Goal: Communication & Community: Answer question/provide support

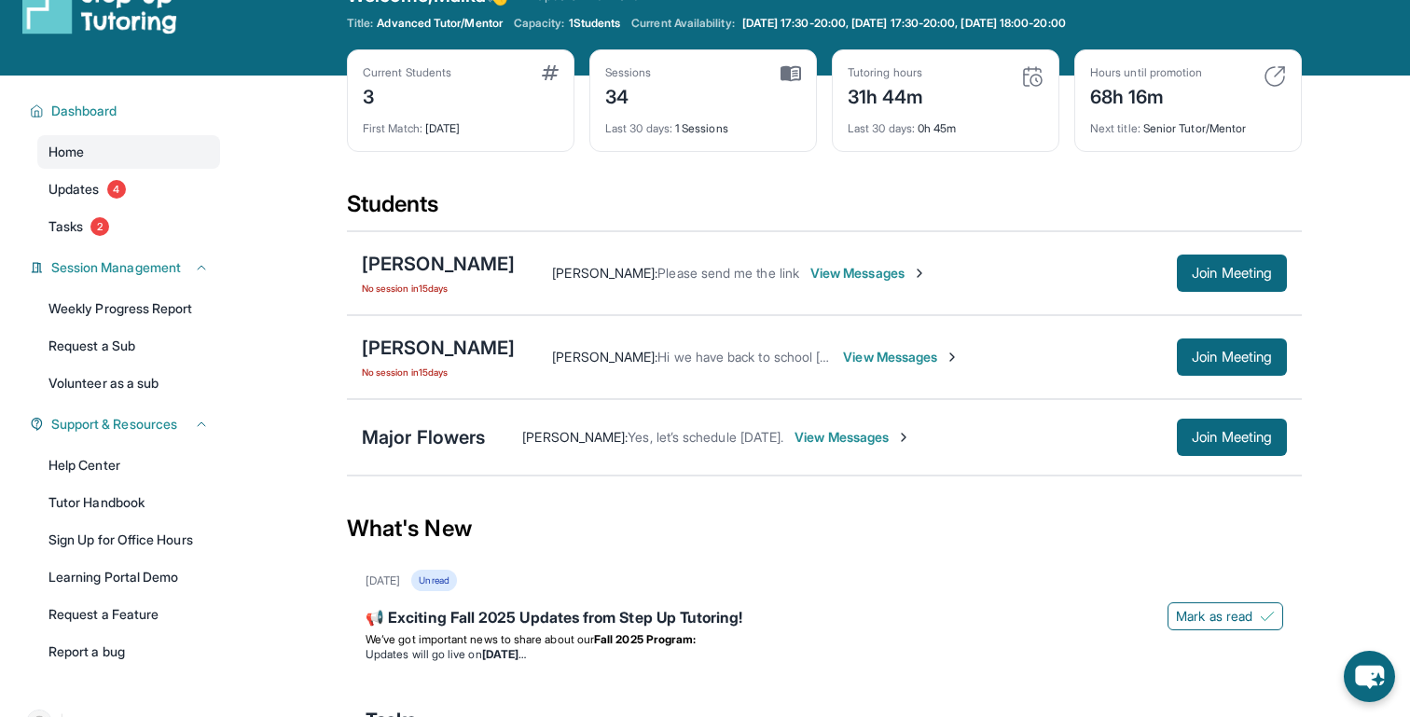
scroll to position [67, 0]
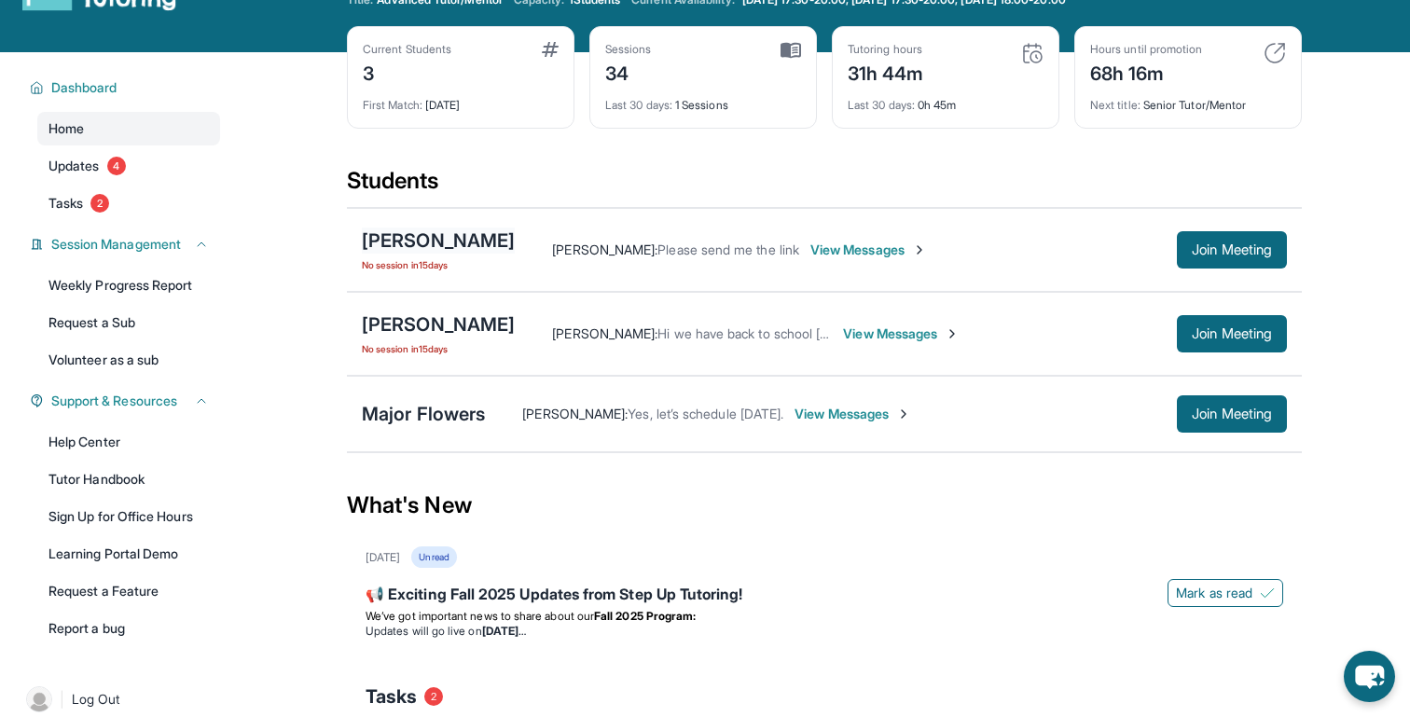
click at [435, 232] on div "[PERSON_NAME]" at bounding box center [438, 241] width 153 height 26
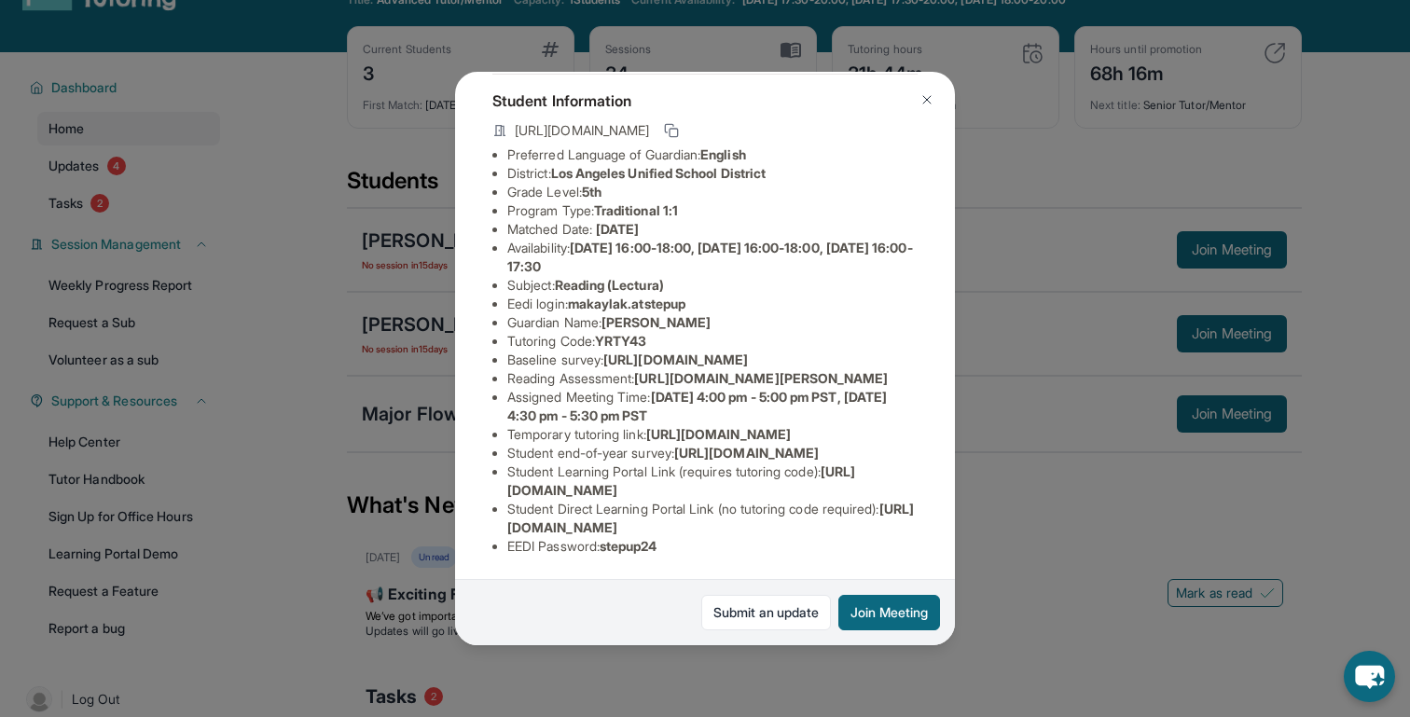
scroll to position [285, 0]
click at [606, 530] on span "[URL][DOMAIN_NAME]" at bounding box center [710, 518] width 407 height 35
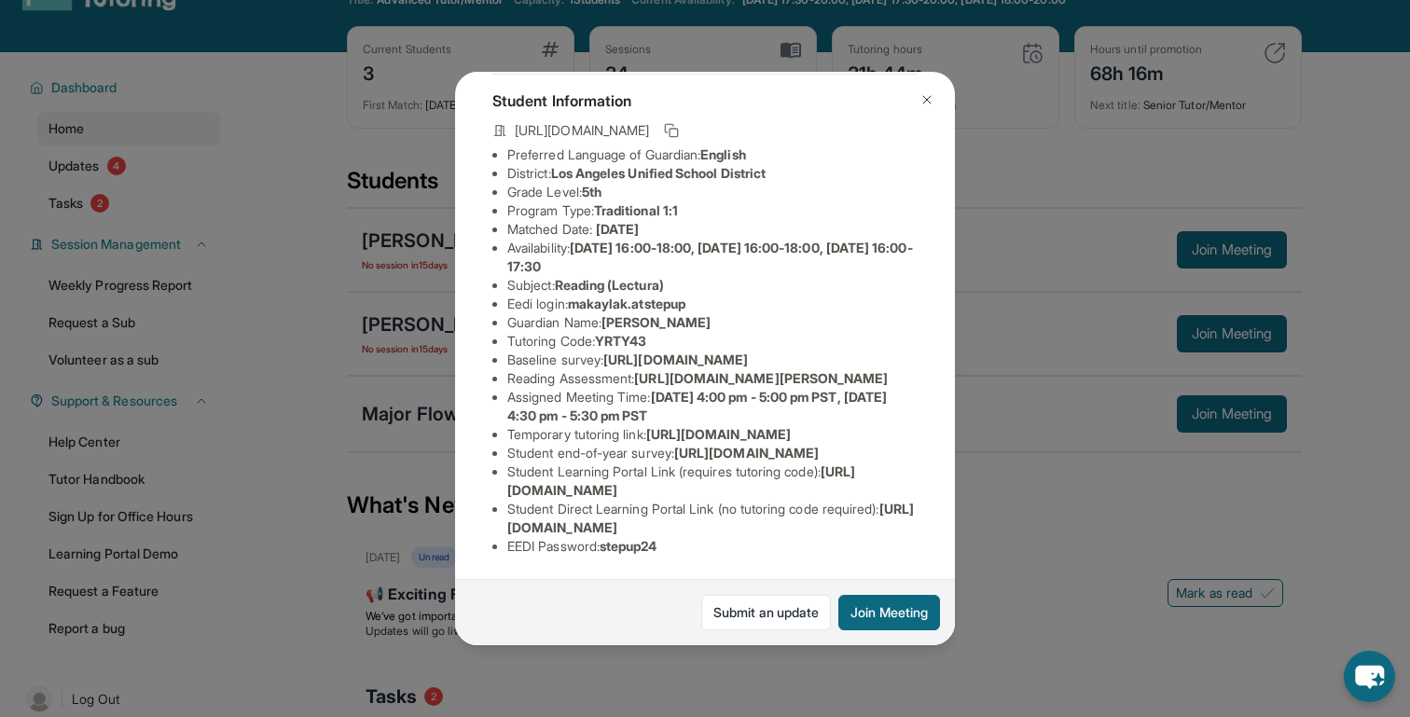
drag, startPoint x: 507, startPoint y: 528, endPoint x: 894, endPoint y: 525, distance: 386.2
click at [894, 525] on li "Student Direct Learning Portal Link (no tutoring code required) : [URL][DOMAIN_…" at bounding box center [712, 518] width 410 height 37
copy span "[URL][DOMAIN_NAME]"
click at [988, 578] on div "[PERSON_NAME] Guardian: [PERSON_NAME] Student Information [URL][DOMAIN_NAME] Pr…" at bounding box center [705, 358] width 1410 height 717
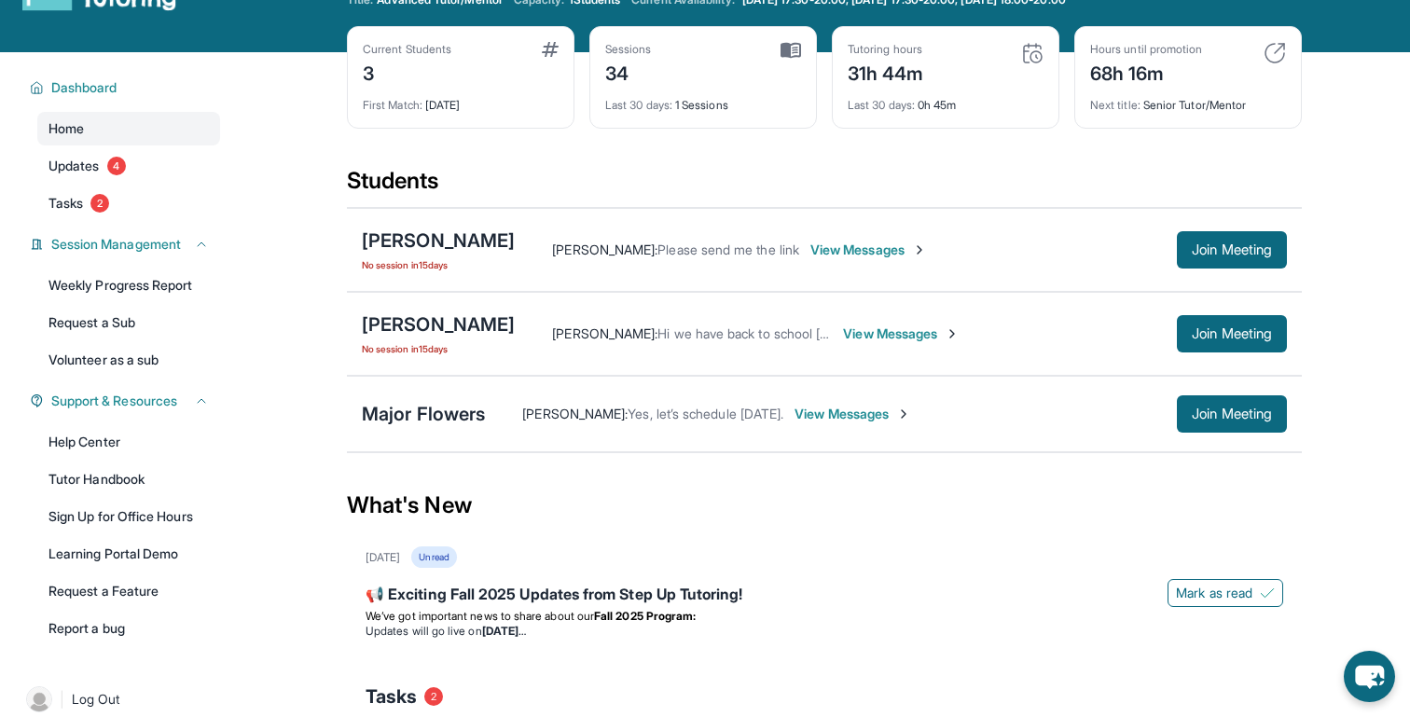
click at [896, 243] on span "View Messages" at bounding box center [869, 250] width 117 height 19
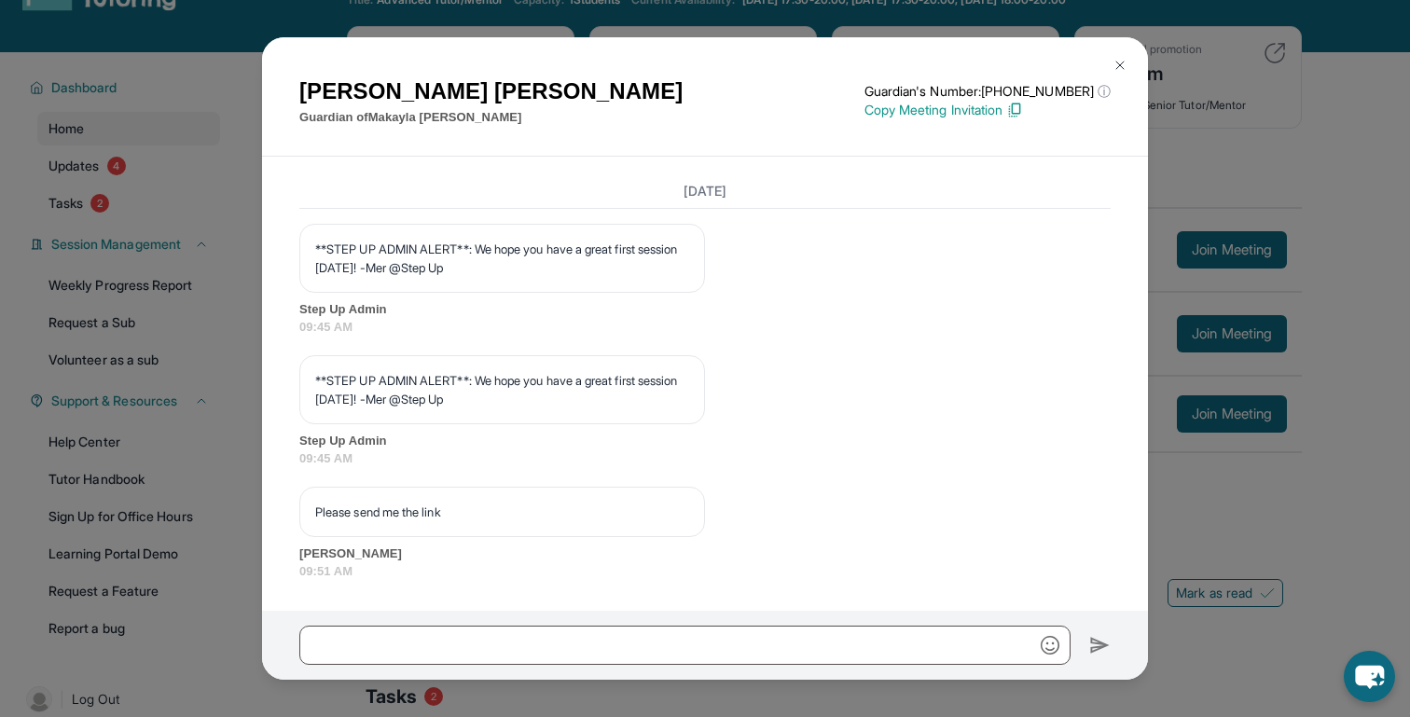
scroll to position [4527, 0]
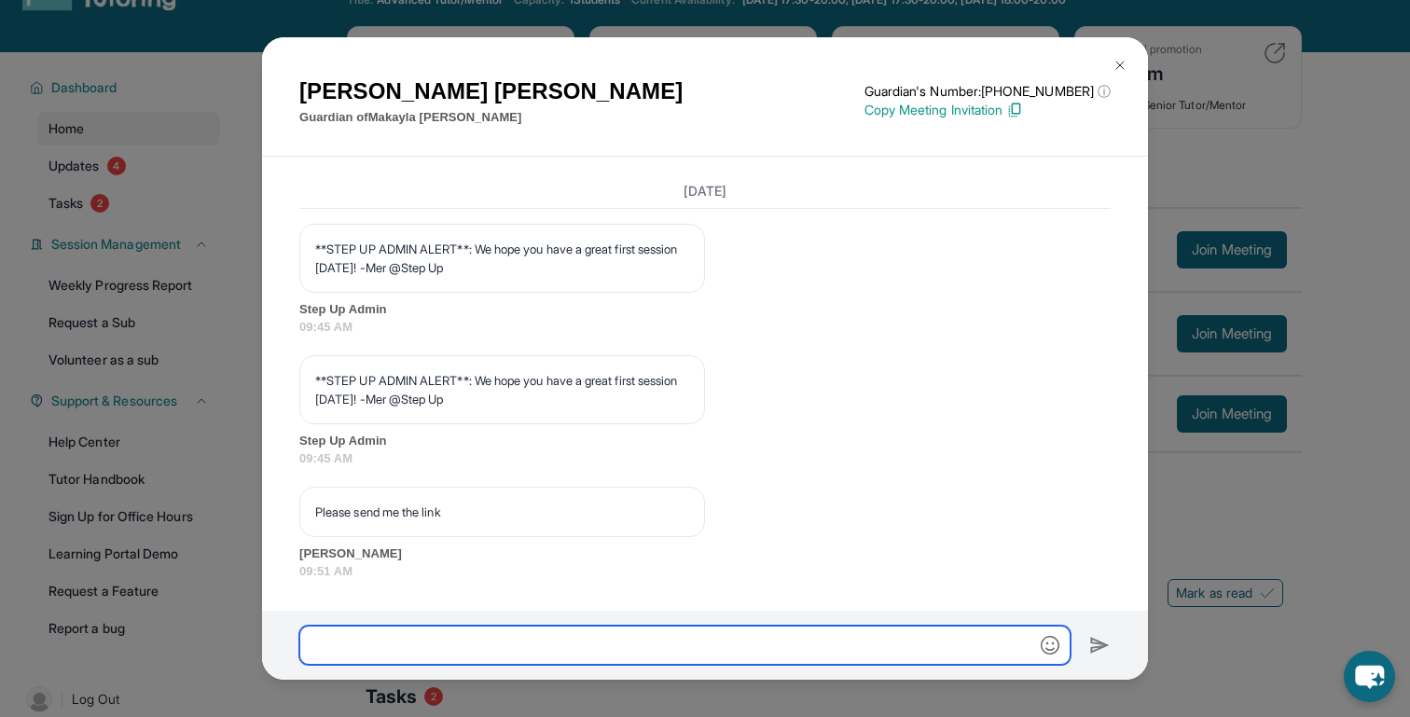
click at [574, 632] on input "text" at bounding box center [684, 645] width 771 height 39
paste input "**********"
type input "**********"
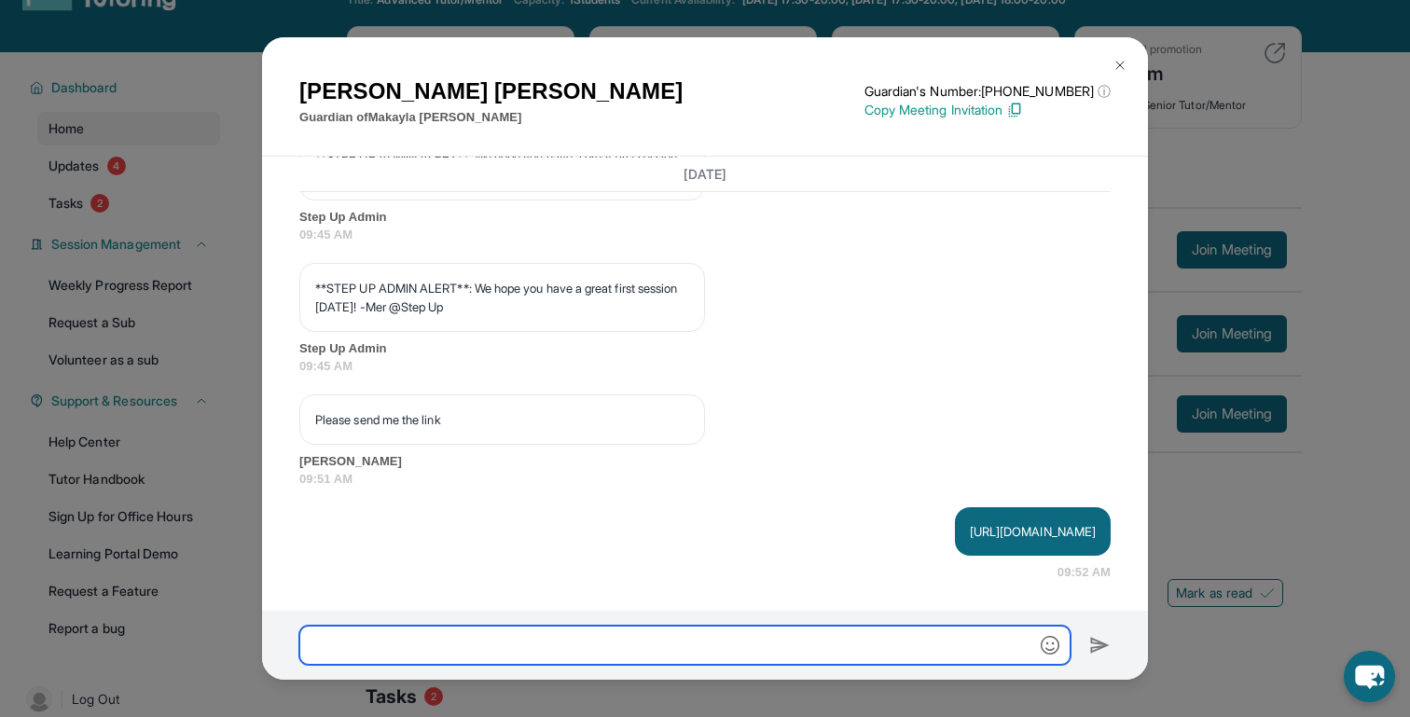
scroll to position [4620, 0]
type input "**********"
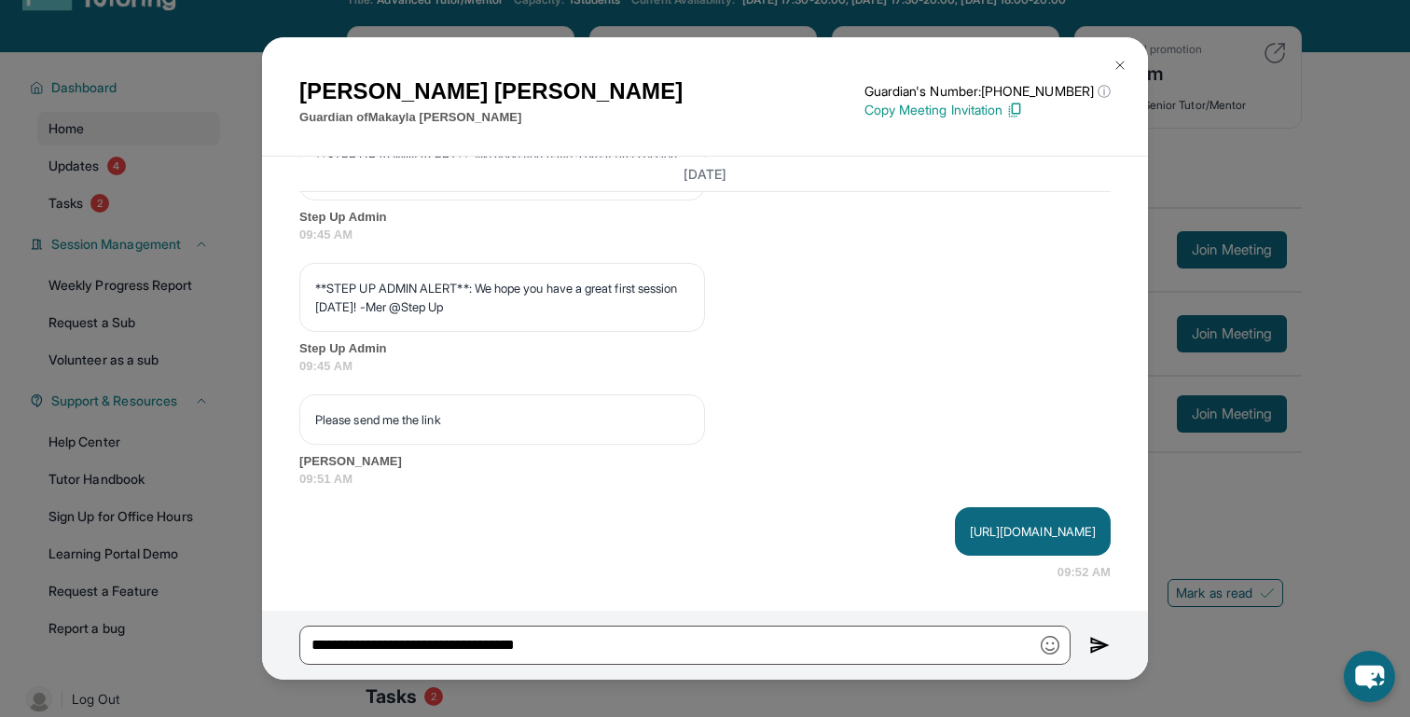
click at [1098, 640] on img at bounding box center [1100, 645] width 21 height 22
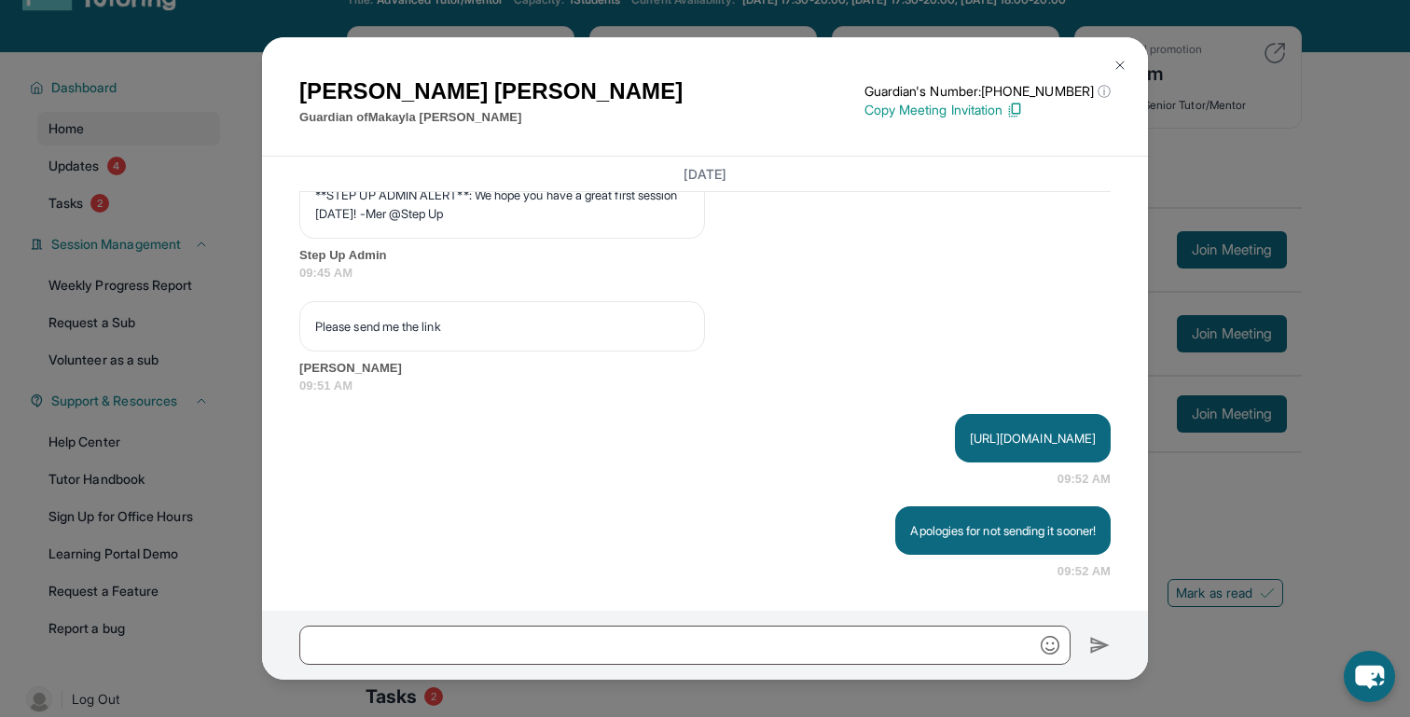
scroll to position [4713, 0]
click at [1313, 462] on div "[PERSON_NAME] Guardian of [PERSON_NAME] Guardian's Number: [PHONE_NUMBER] ⓘ Thi…" at bounding box center [705, 358] width 1410 height 717
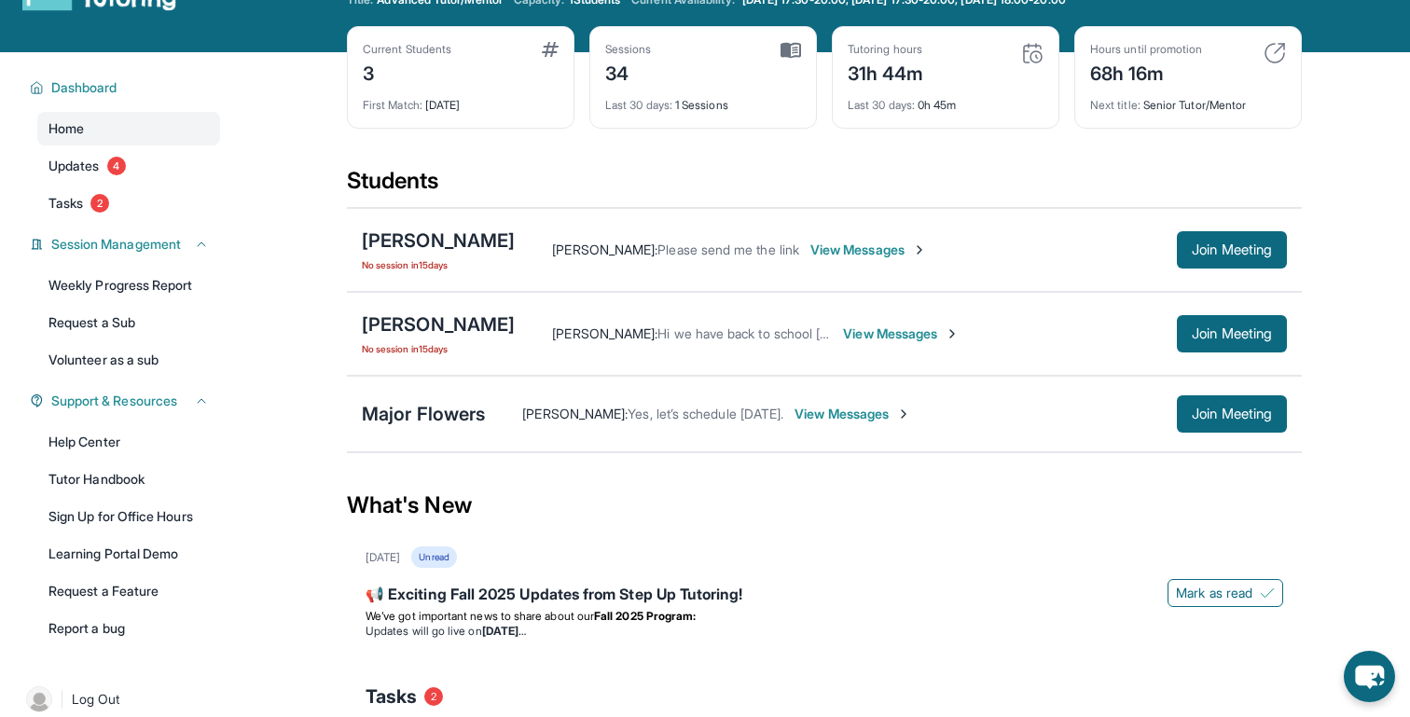
click at [859, 328] on span "View Messages" at bounding box center [901, 334] width 117 height 19
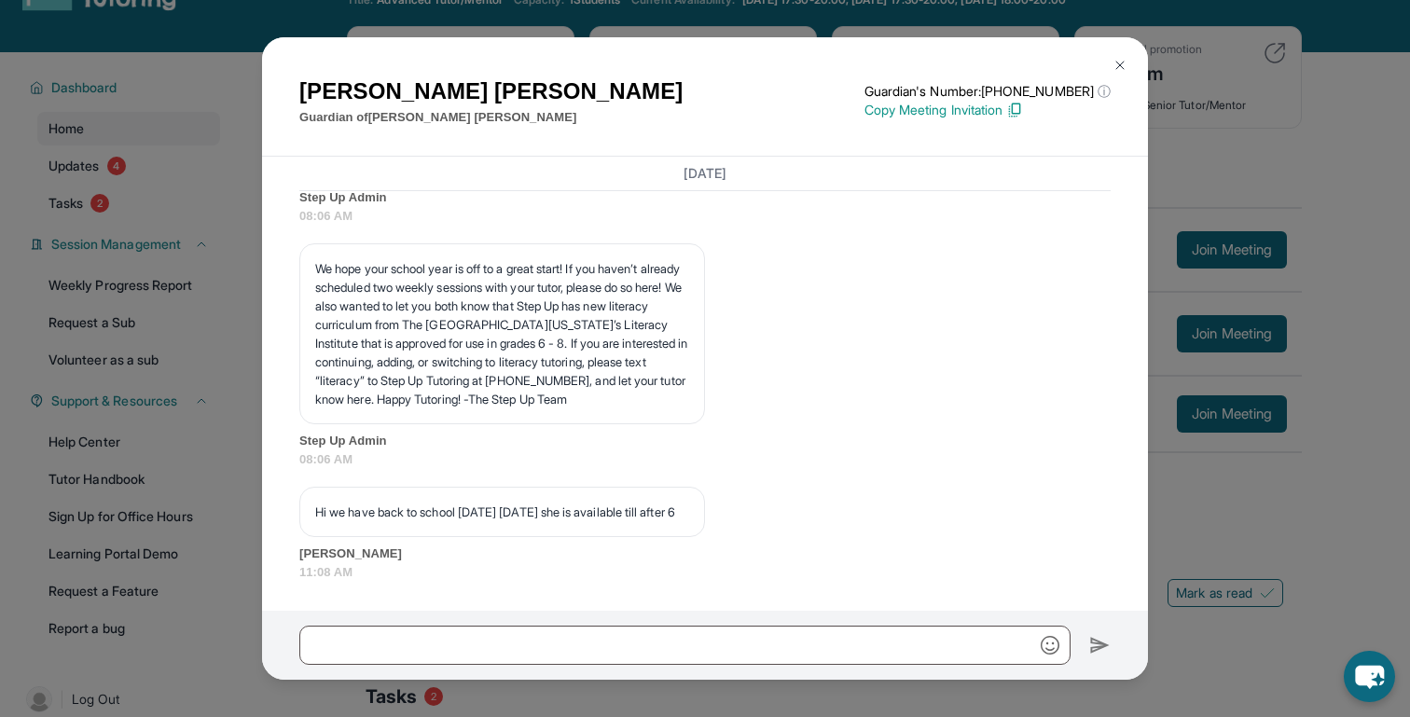
scroll to position [4972, 0]
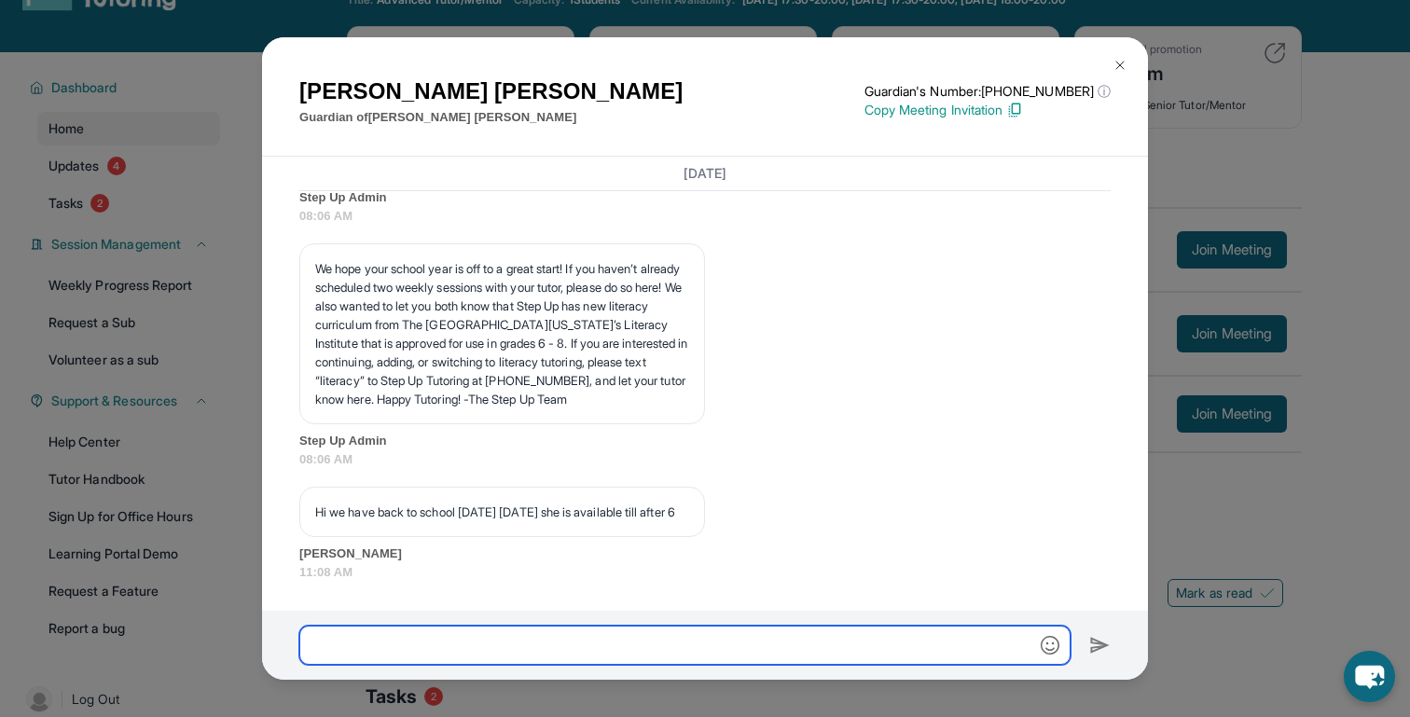
click at [570, 642] on input "text" at bounding box center [684, 645] width 771 height 39
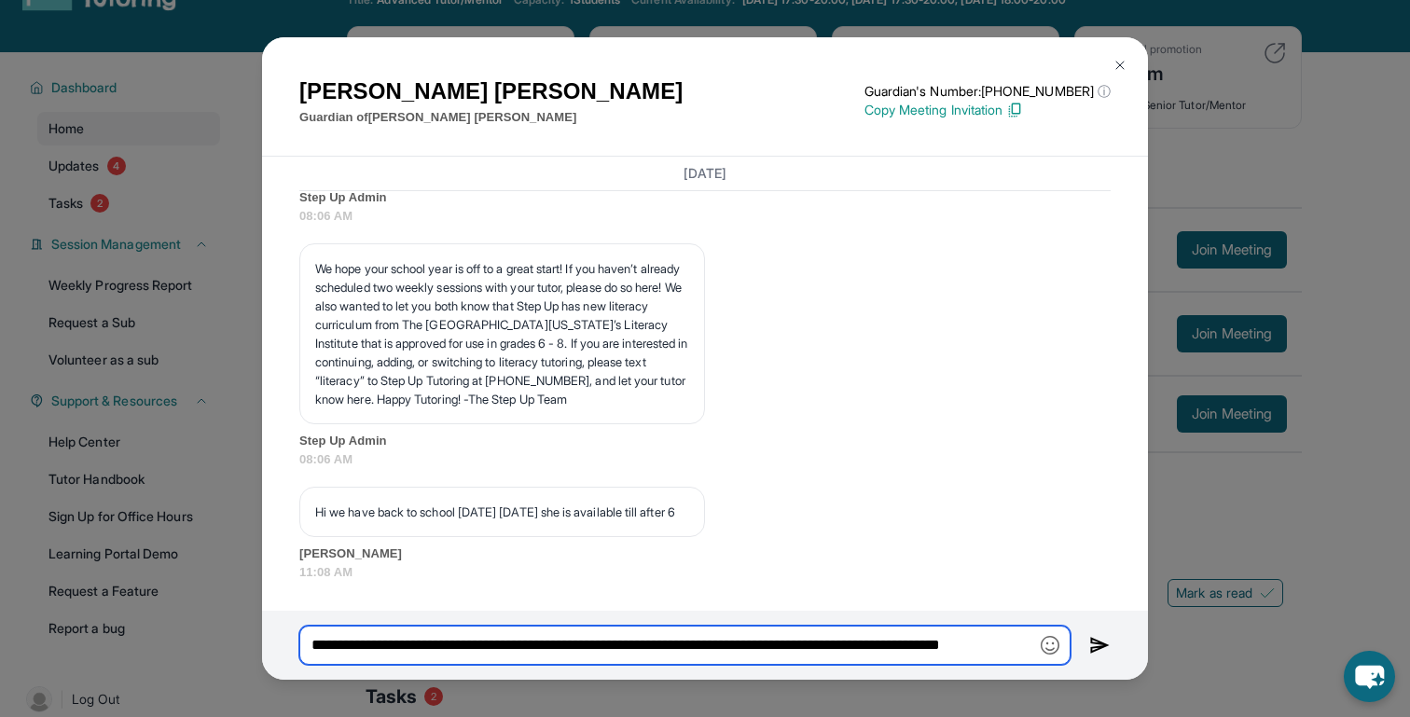
scroll to position [0, 45]
type input "**********"
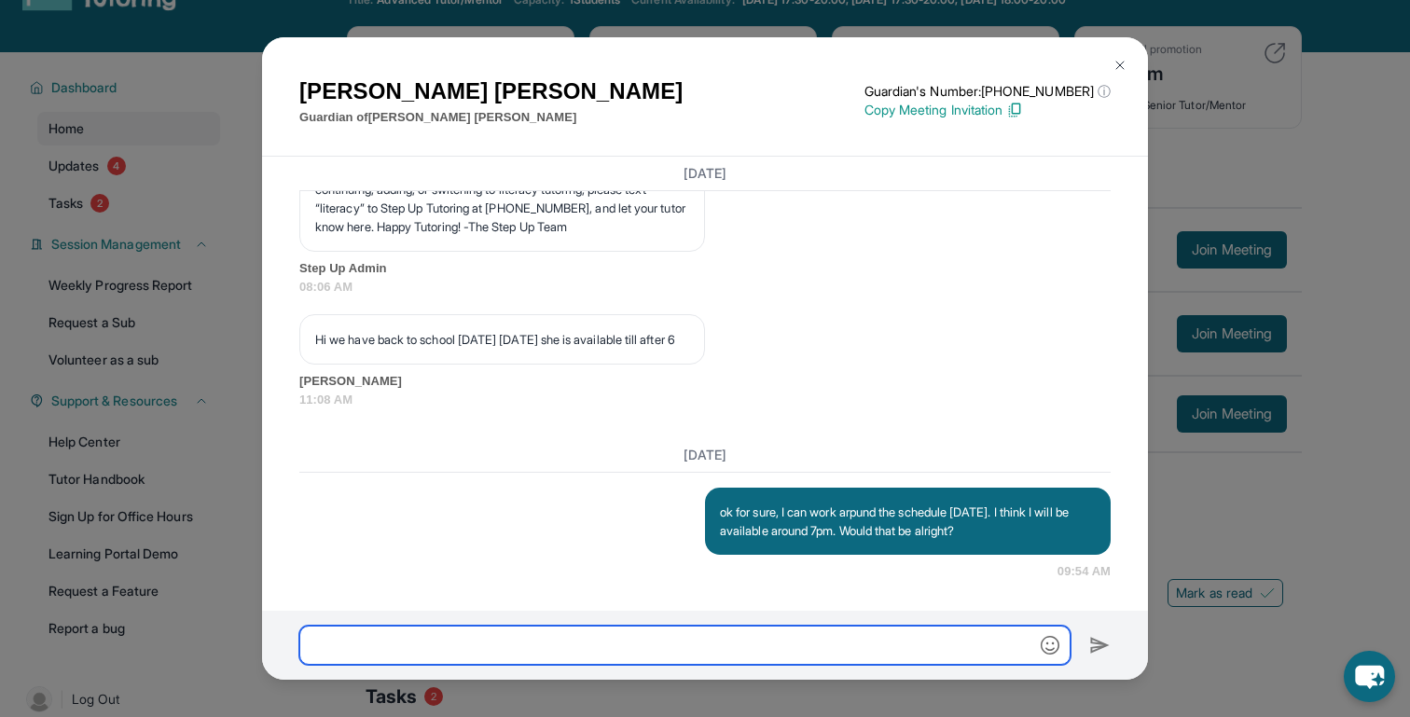
scroll to position [5145, 0]
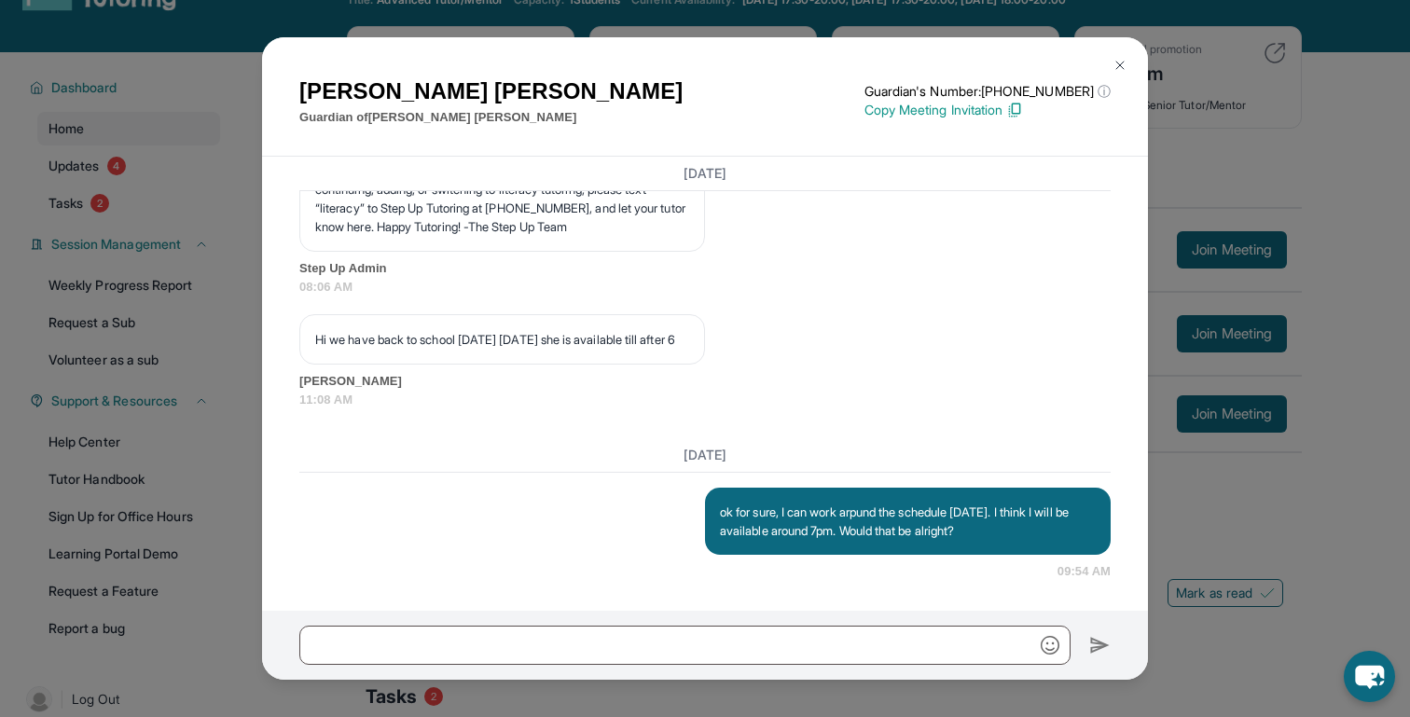
click at [158, 313] on div "[PERSON_NAME] Guardian of [PERSON_NAME] Guardian's Number: [PHONE_NUMBER] ⓘ Thi…" at bounding box center [705, 358] width 1410 height 717
